Goal: Task Accomplishment & Management: Complete application form

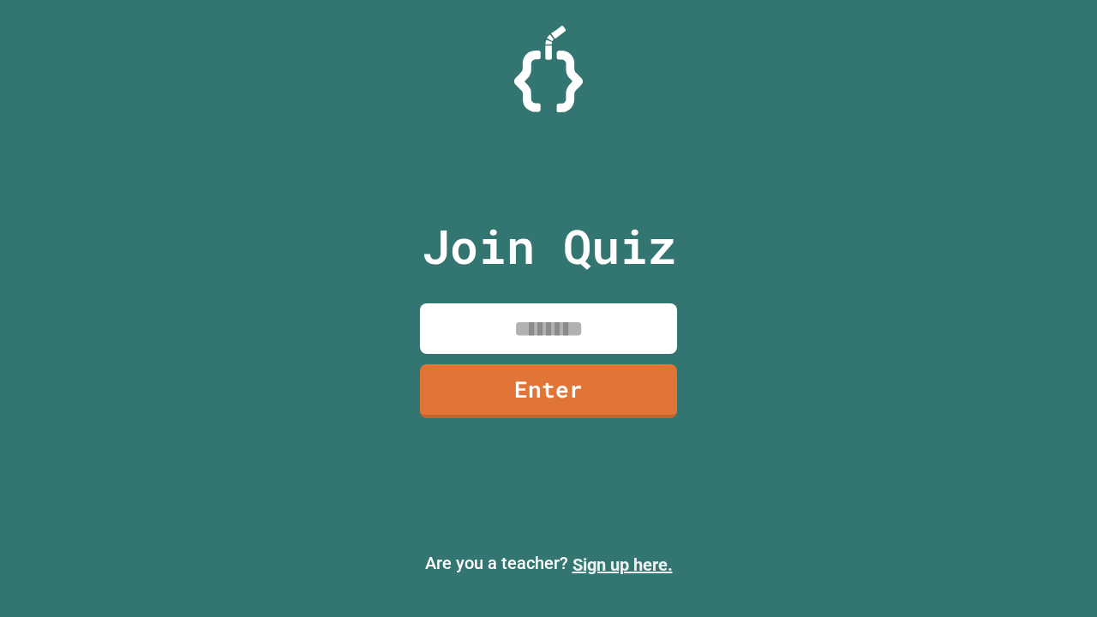
click at [622, 565] on link "Sign up here." at bounding box center [623, 565] width 100 height 21
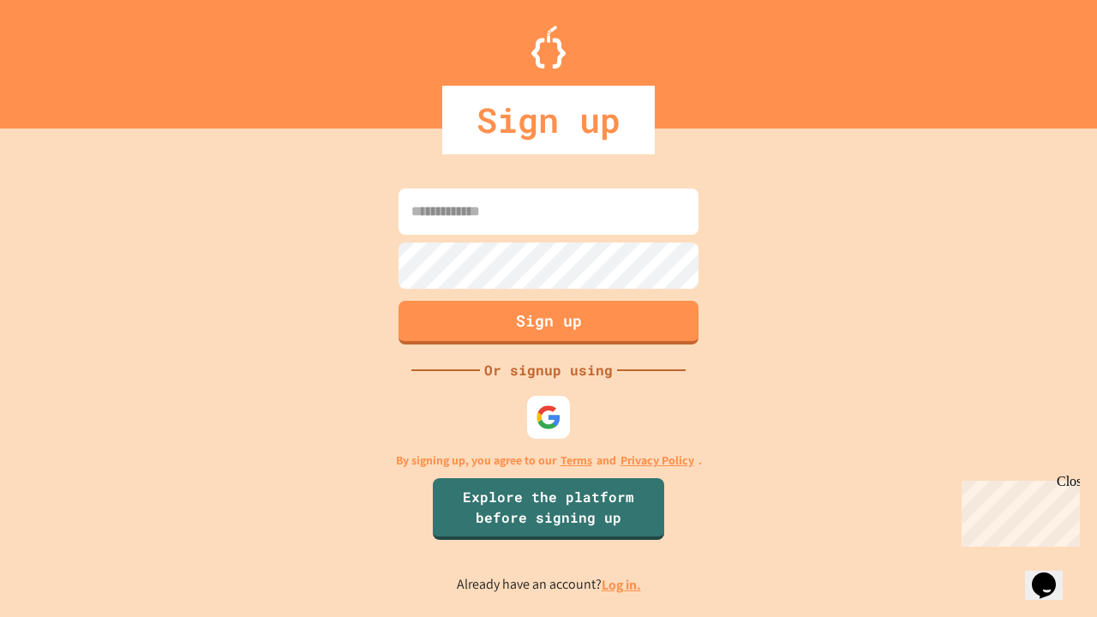
click at [622, 585] on link "Log in." at bounding box center [621, 585] width 39 height 18
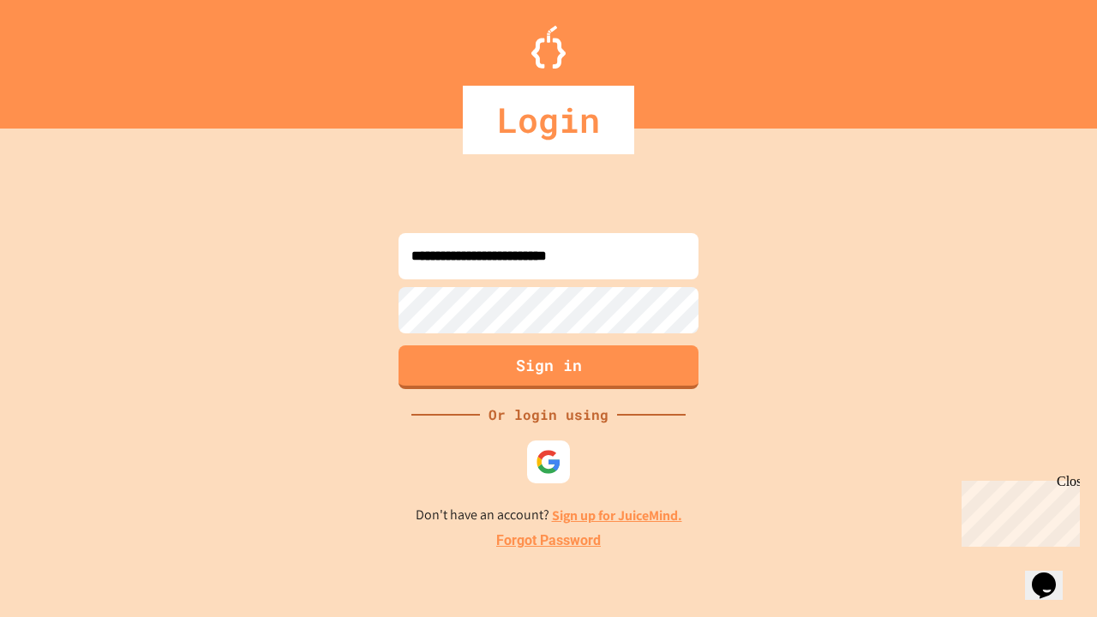
type input "**********"
